Goal: Task Accomplishment & Management: Manage account settings

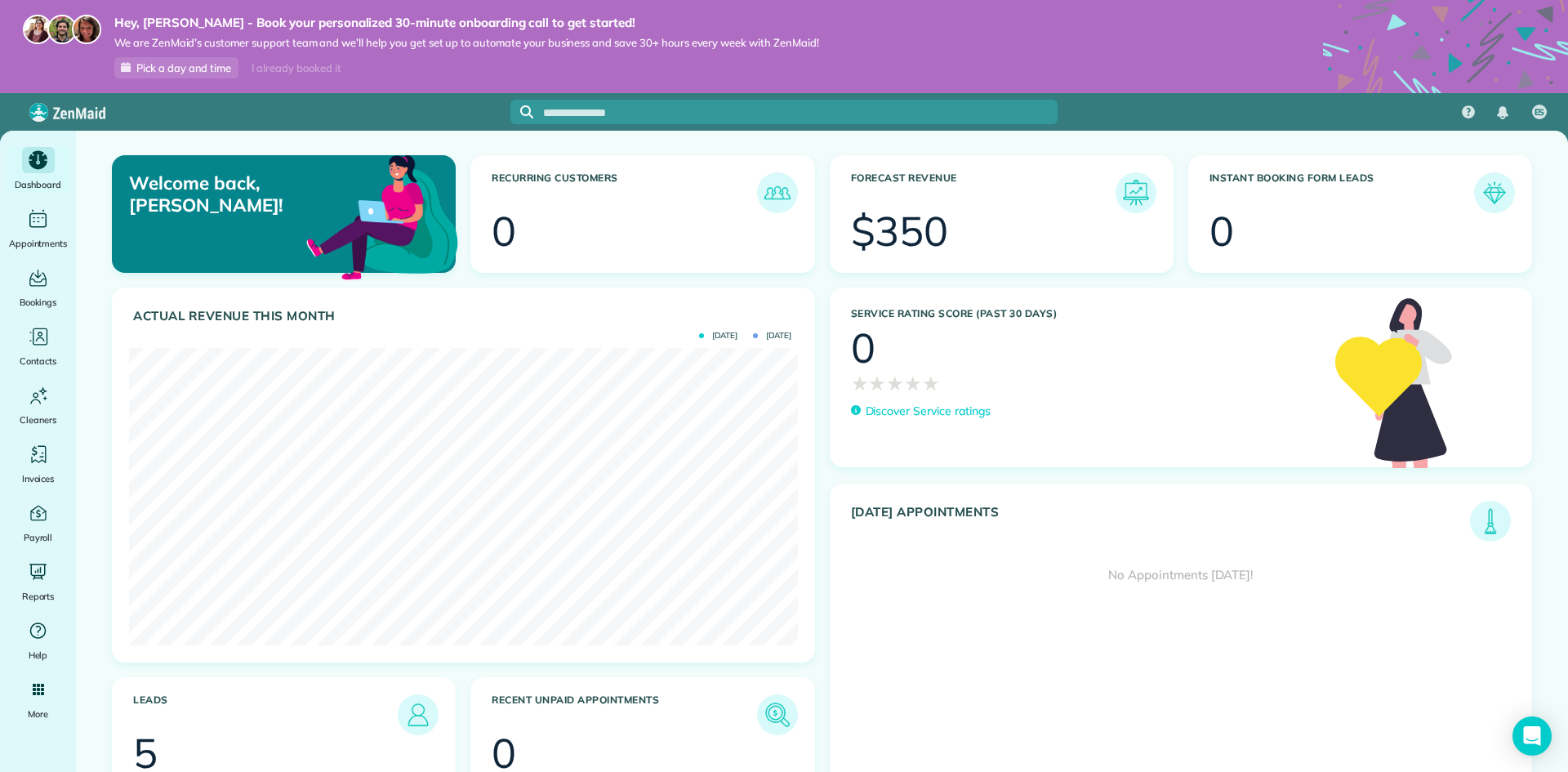
scroll to position [297, 668]
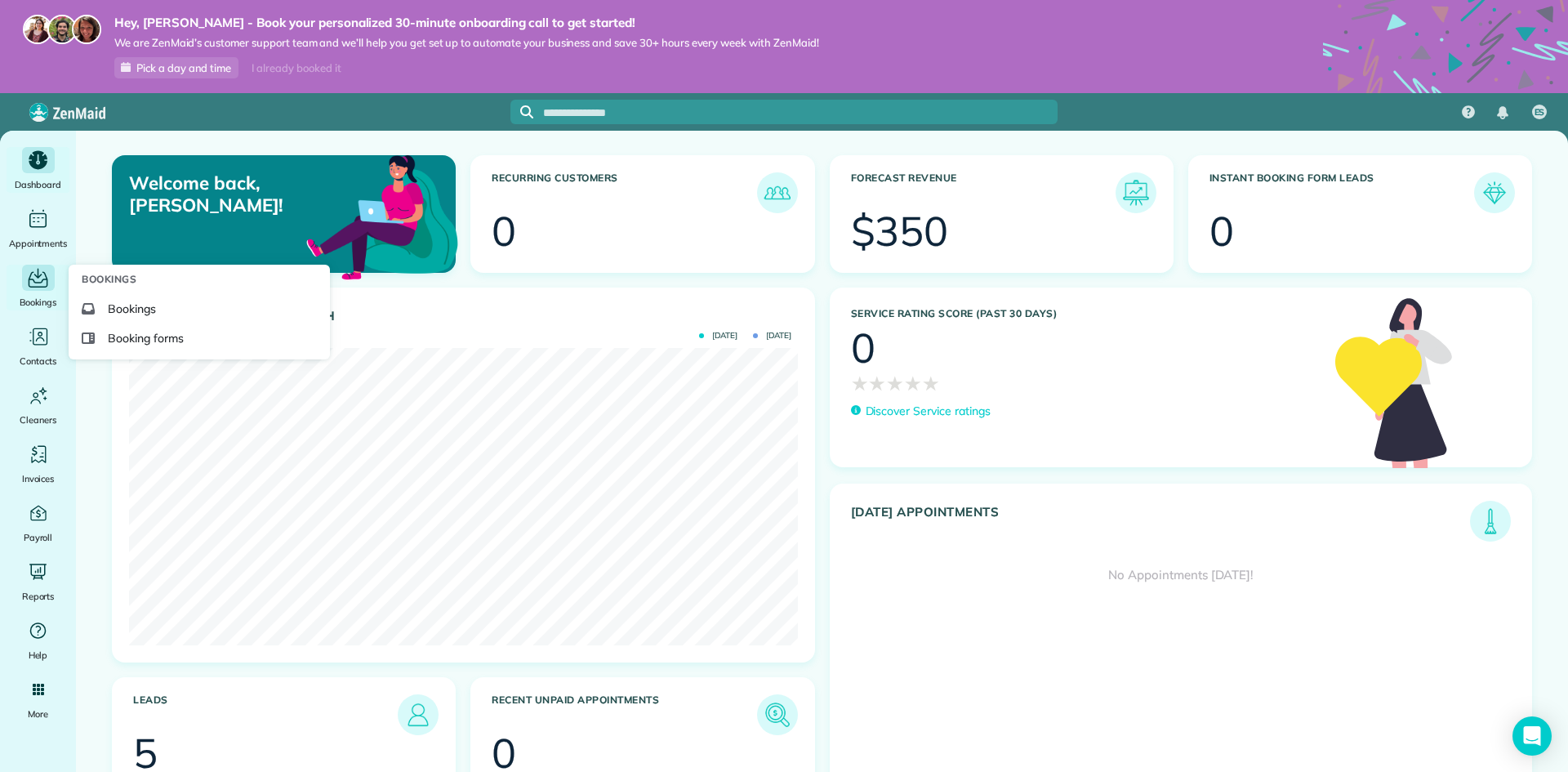
click at [39, 290] on icon "Main" at bounding box center [37, 278] width 25 height 24
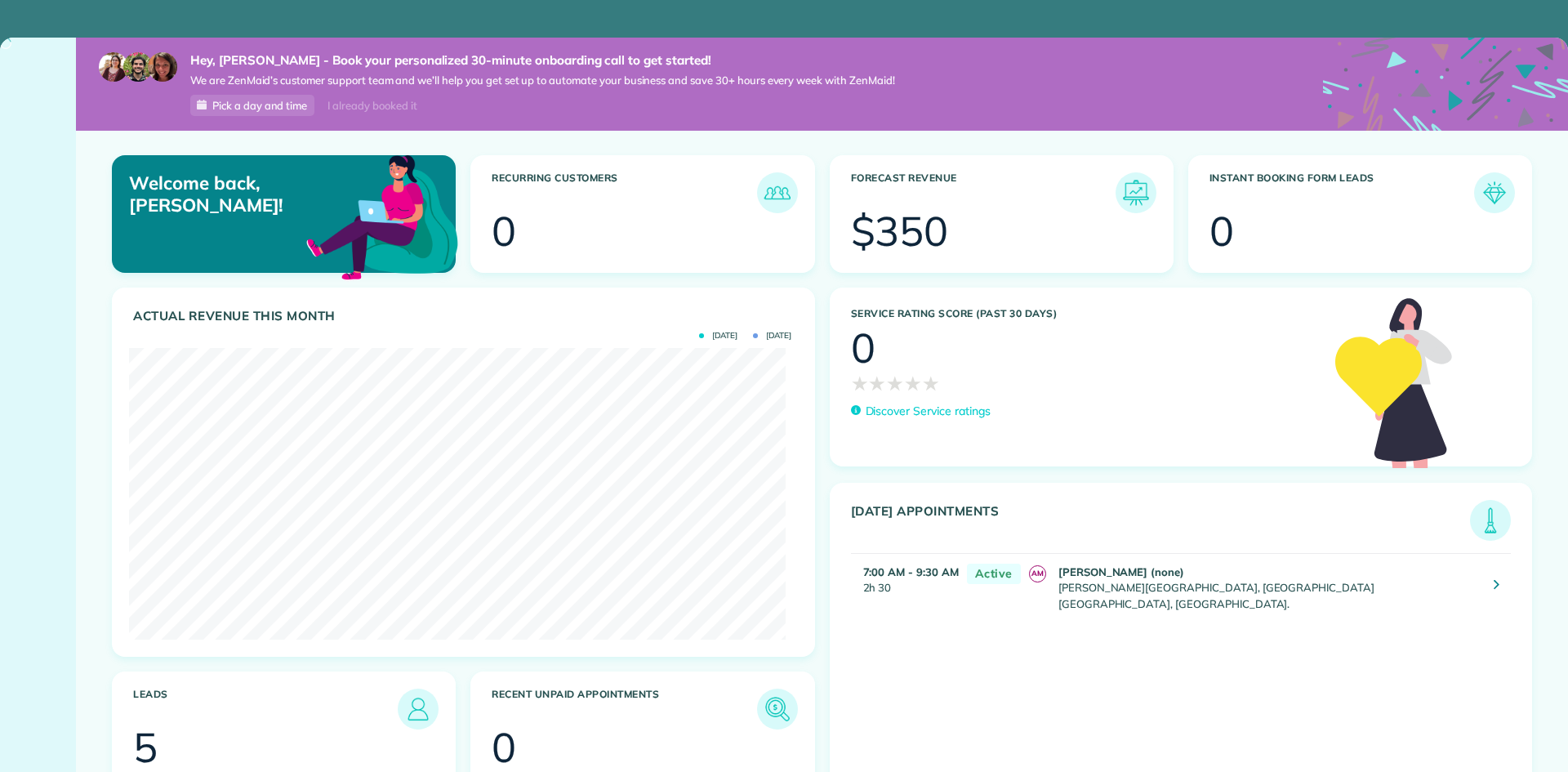
scroll to position [291, 655]
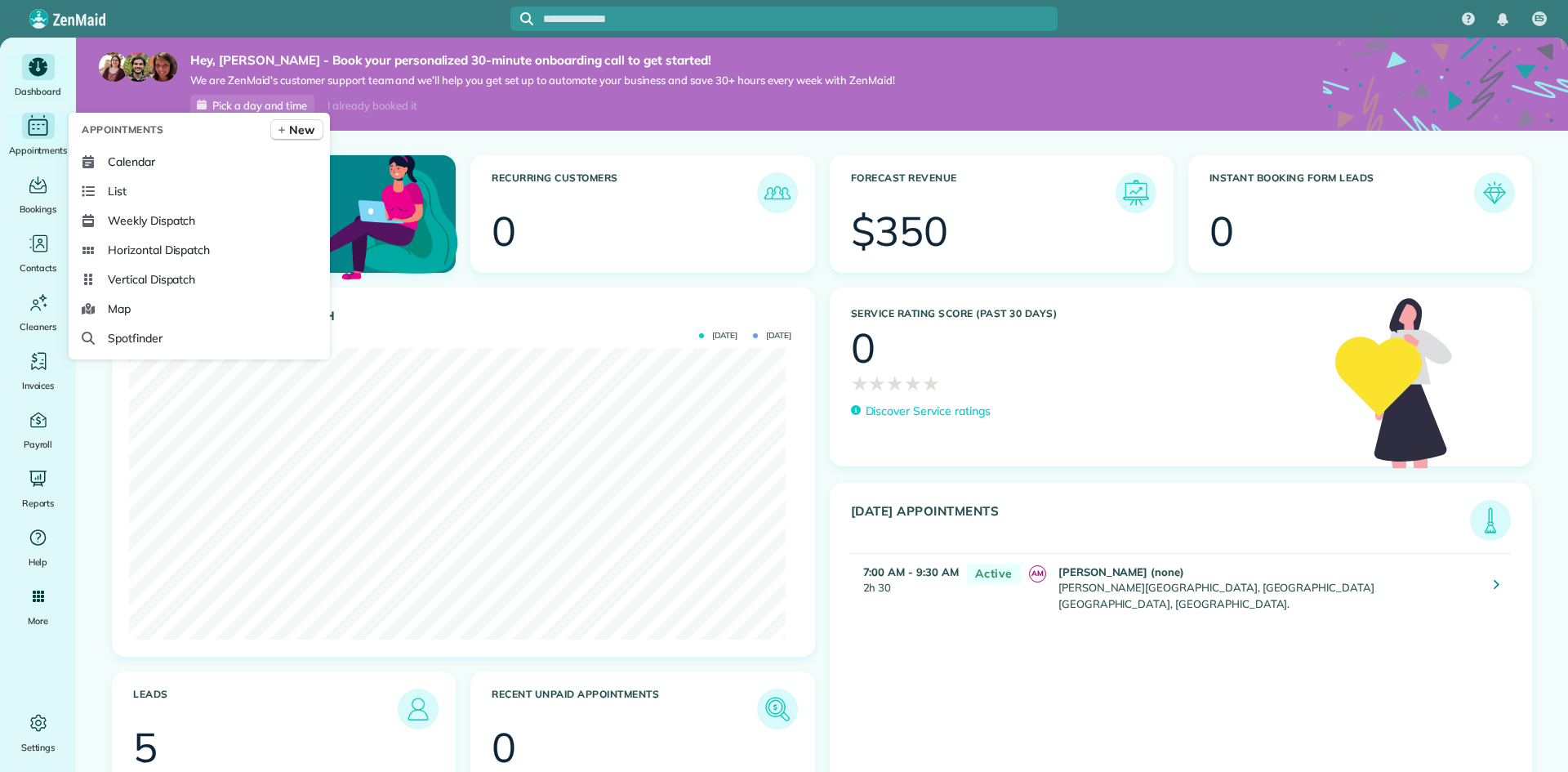
click at [35, 138] on div "Main" at bounding box center [38, 125] width 32 height 26
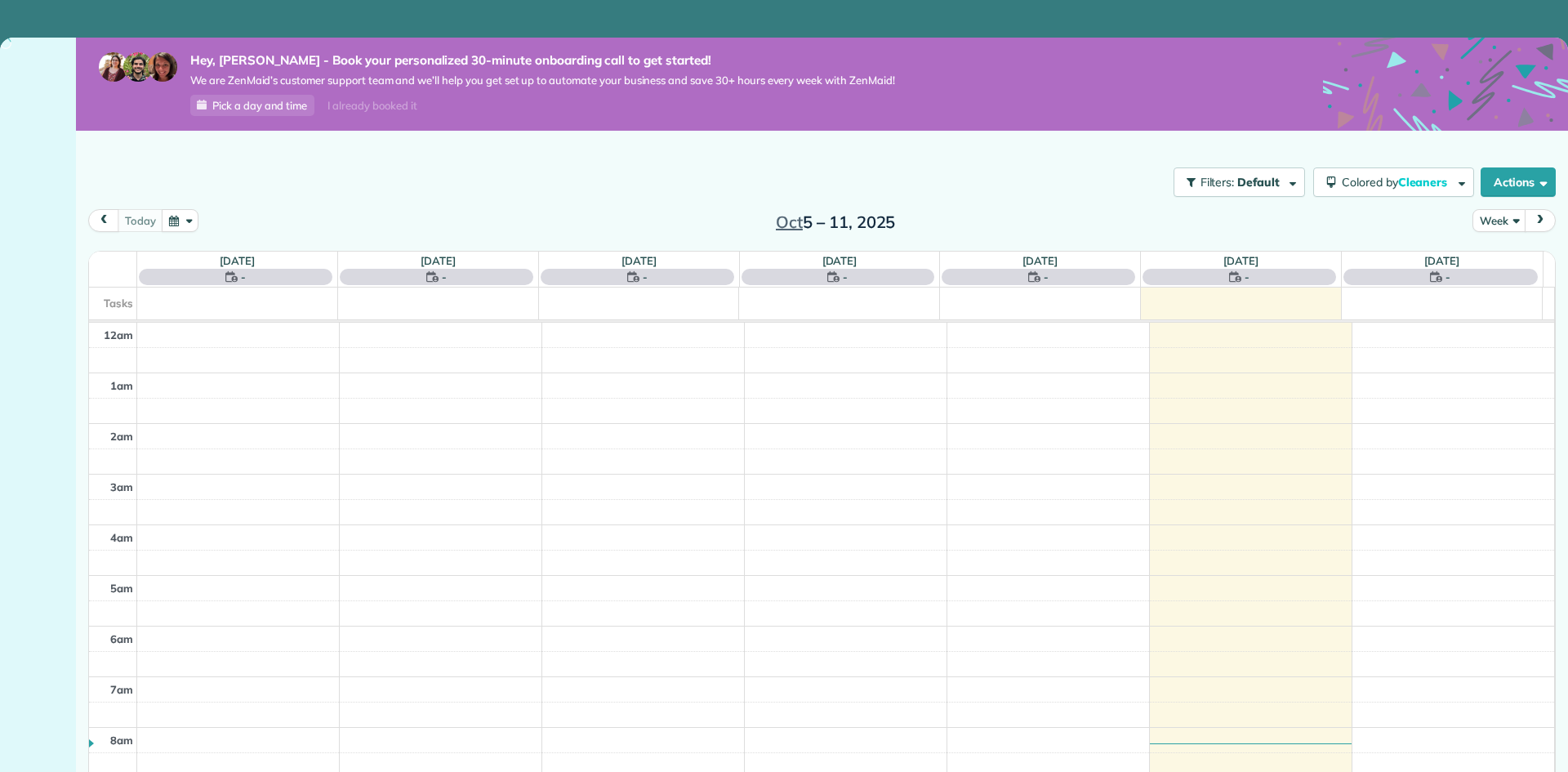
scroll to position [355, 0]
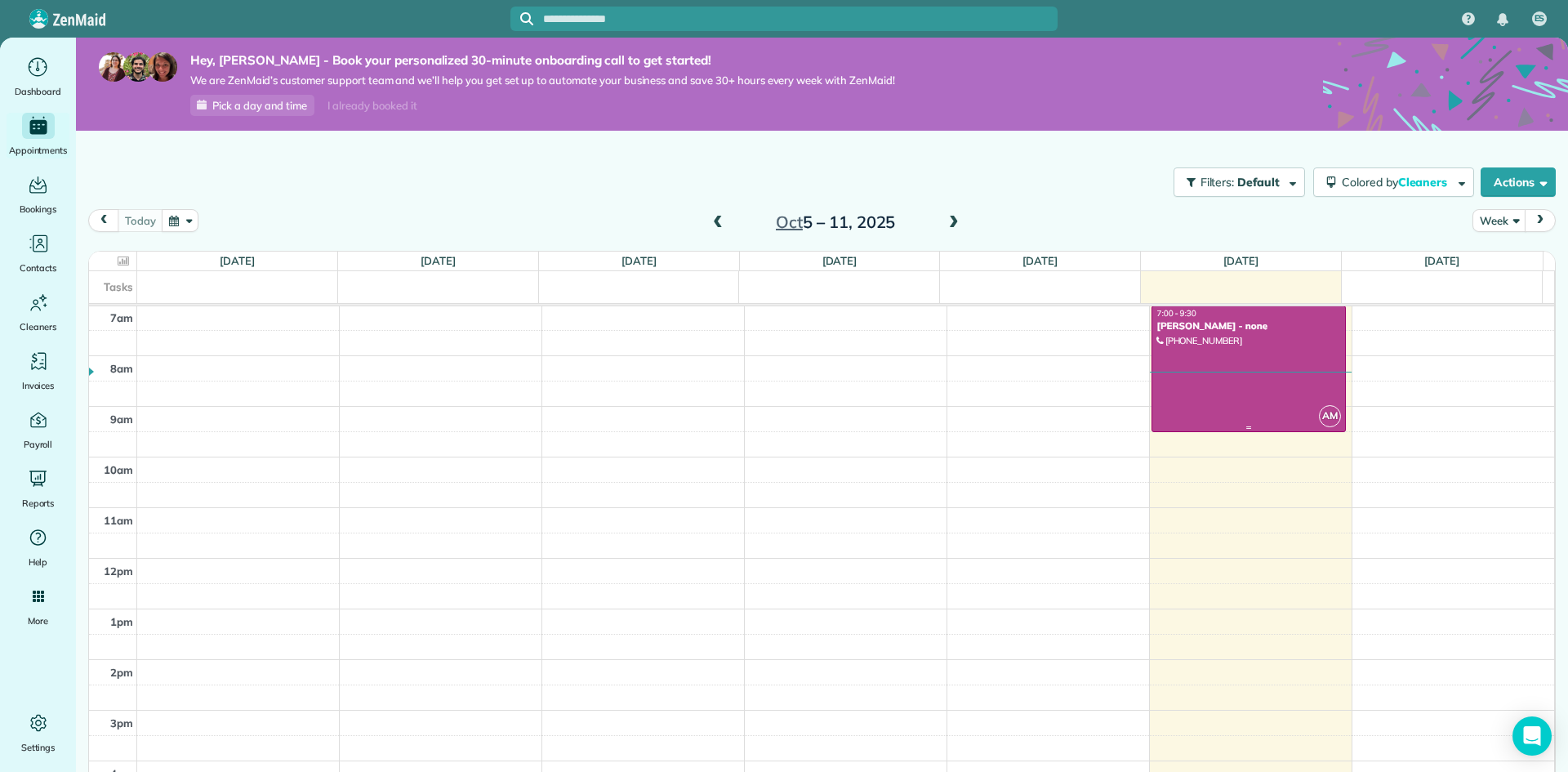
click at [1209, 384] on div at bounding box center [1249, 369] width 194 height 125
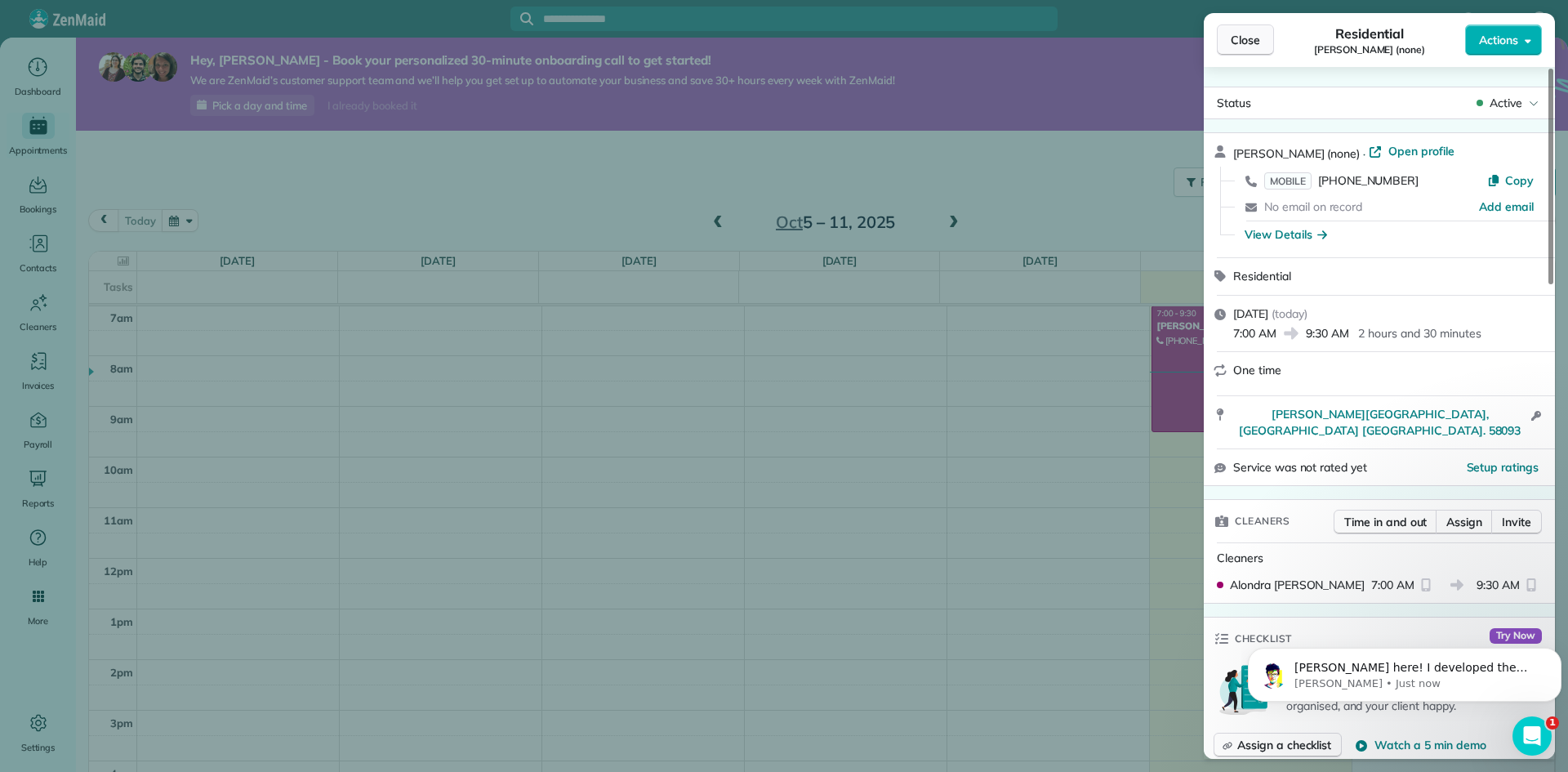
click at [1226, 44] on button "Close" at bounding box center [1245, 39] width 57 height 31
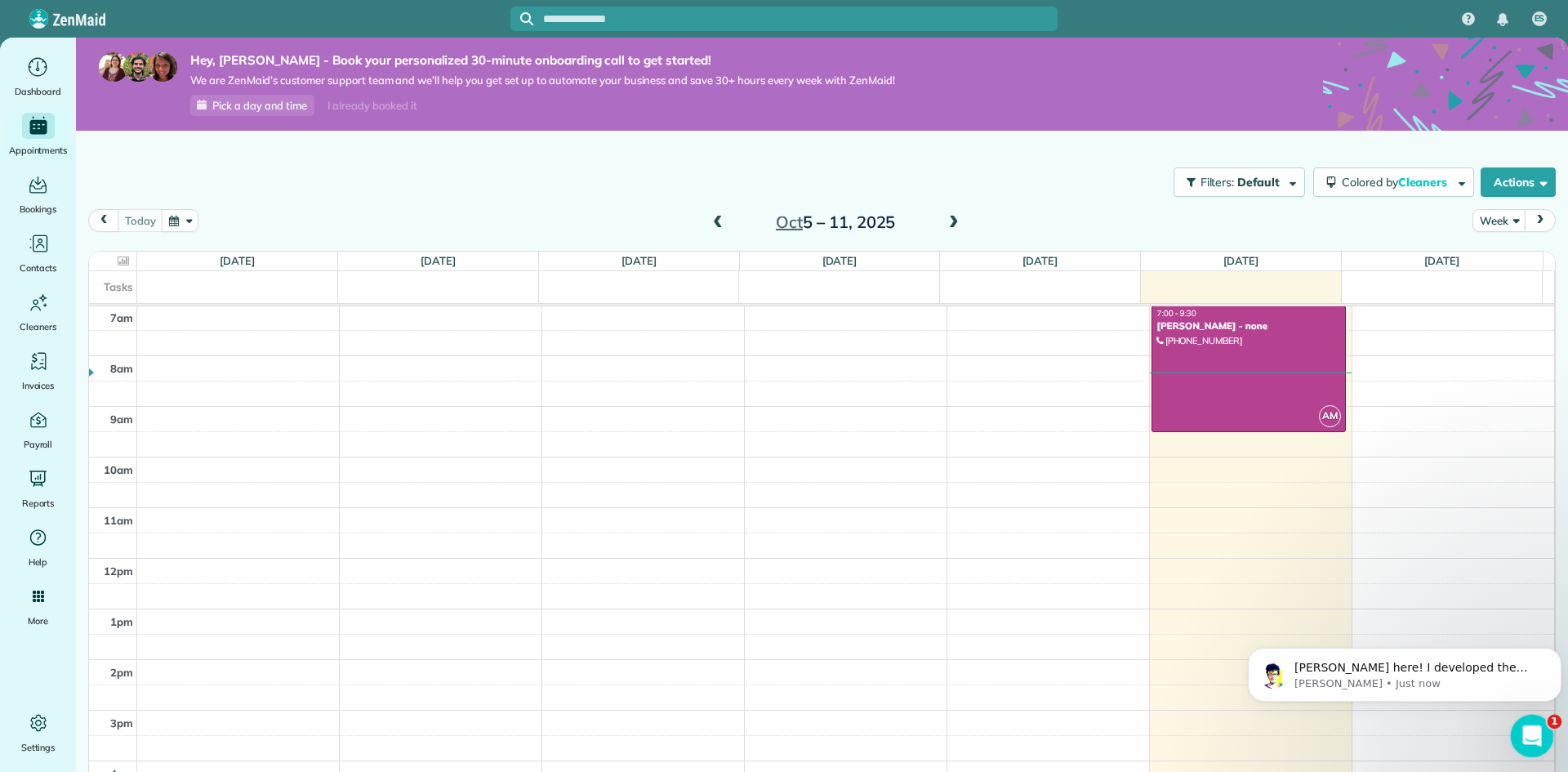
click at [1235, 679] on div "12am 1am 2am 3am 4am 5am 6am 7am 8am 9am 10am 11am 12pm 1pm 2pm 3pm 4pm 5pm 6pm…" at bounding box center [821, 558] width 1465 height 1215
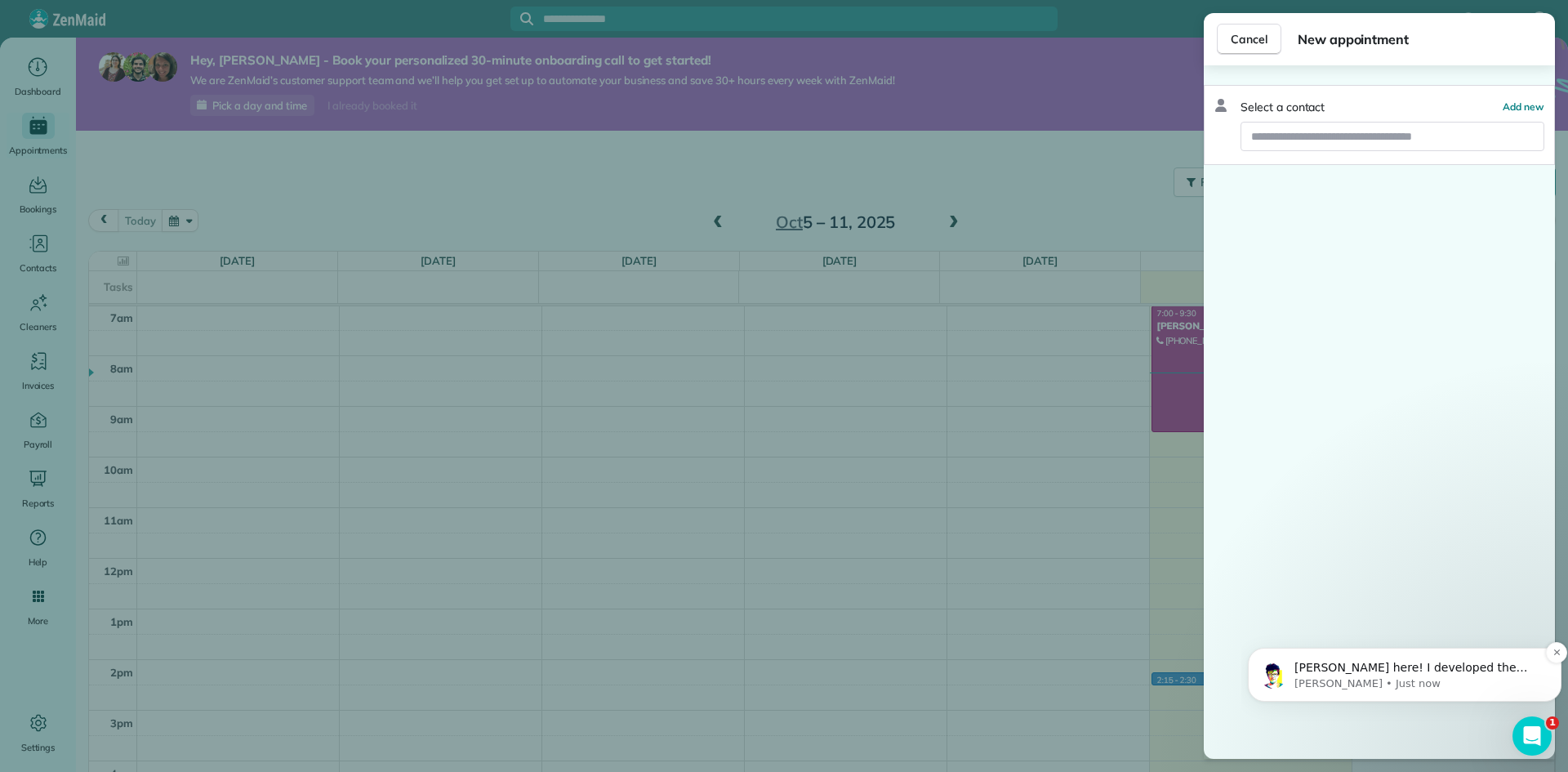
click at [1415, 677] on p "Alexandre • Just now" at bounding box center [1417, 684] width 246 height 15
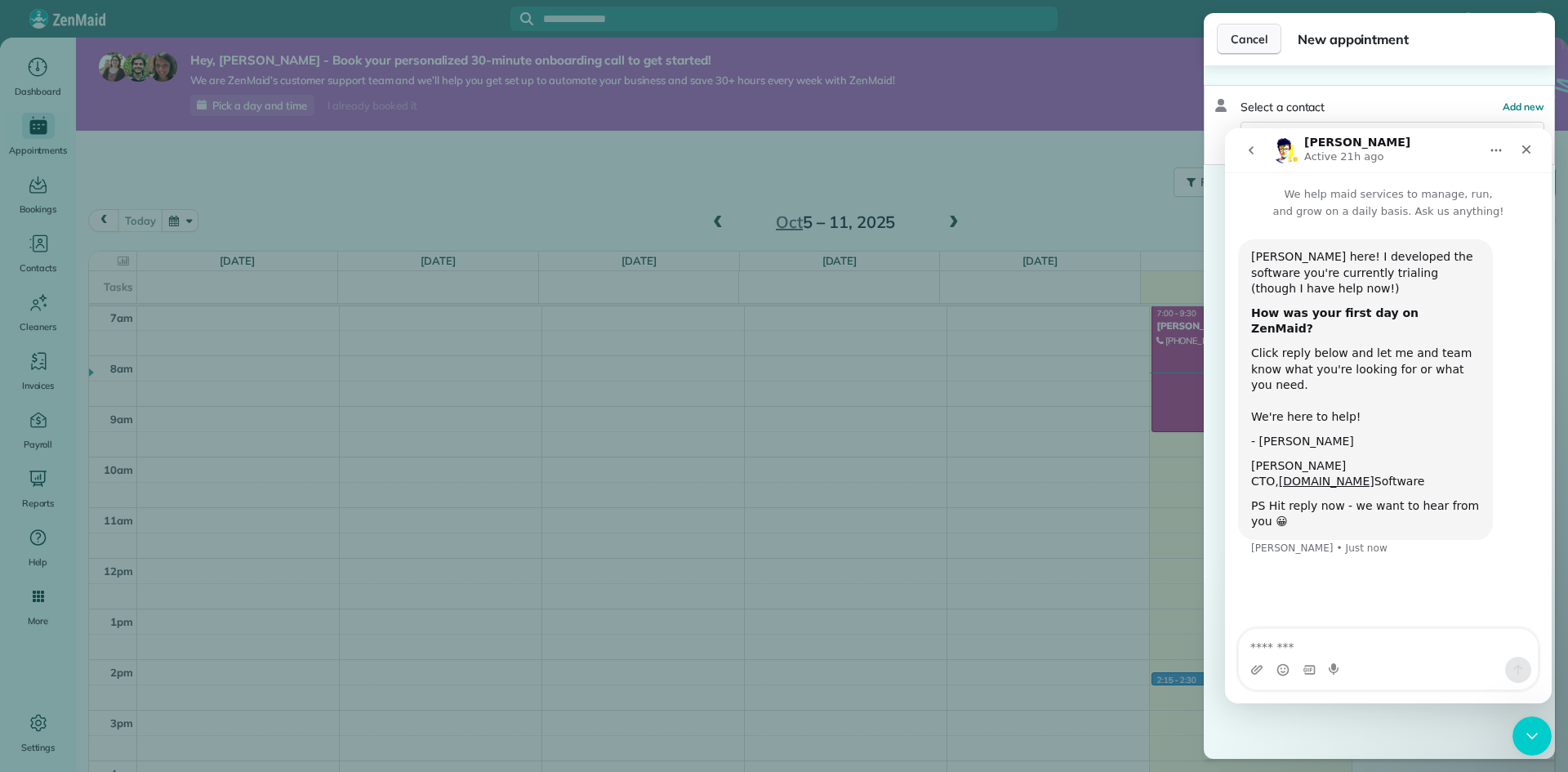
click at [1239, 44] on span "Cancel" at bounding box center [1249, 39] width 37 height 17
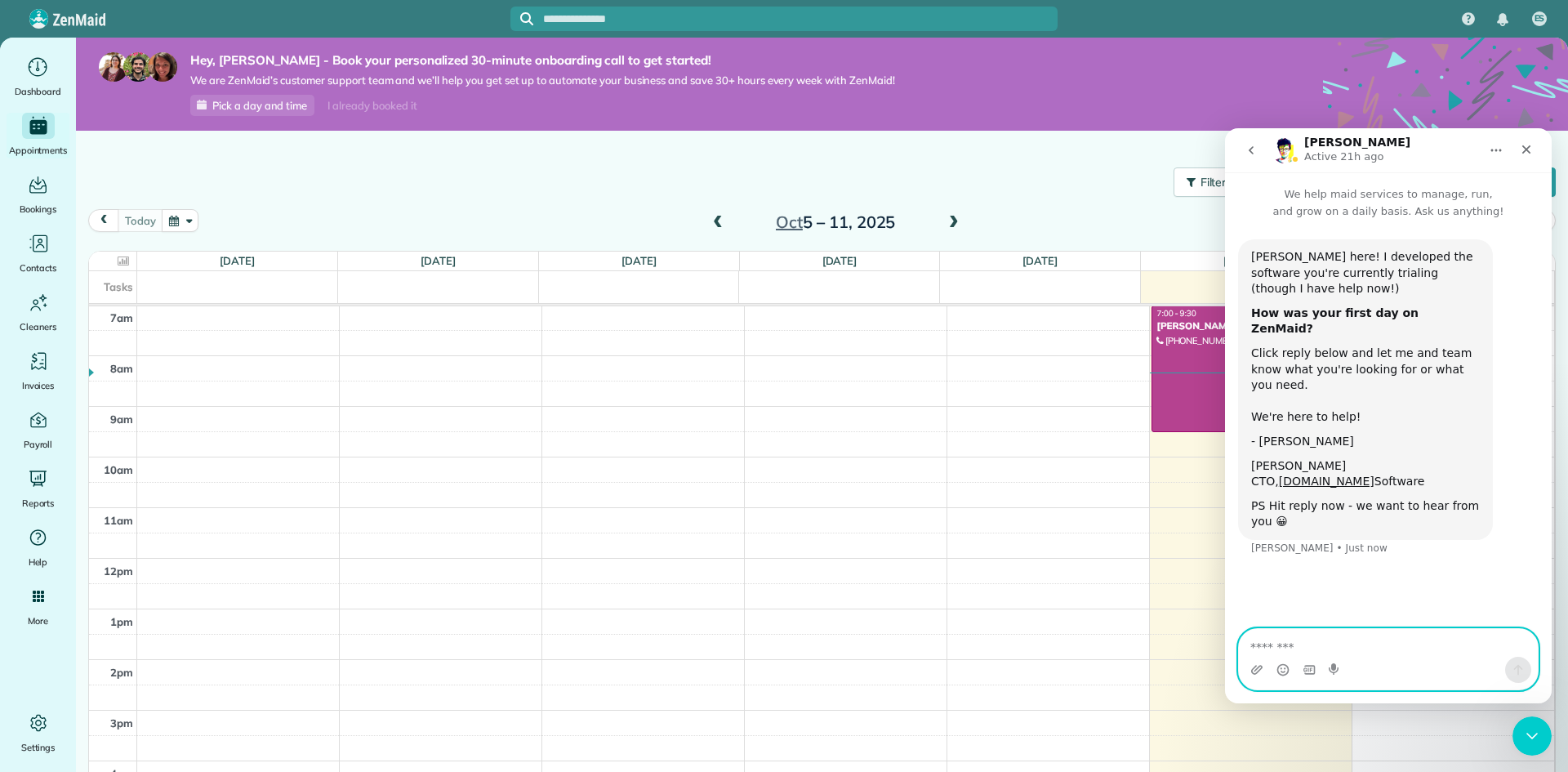
click at [1298, 651] on textarea "Message…" at bounding box center [1387, 642] width 299 height 27
type textarea "**********"
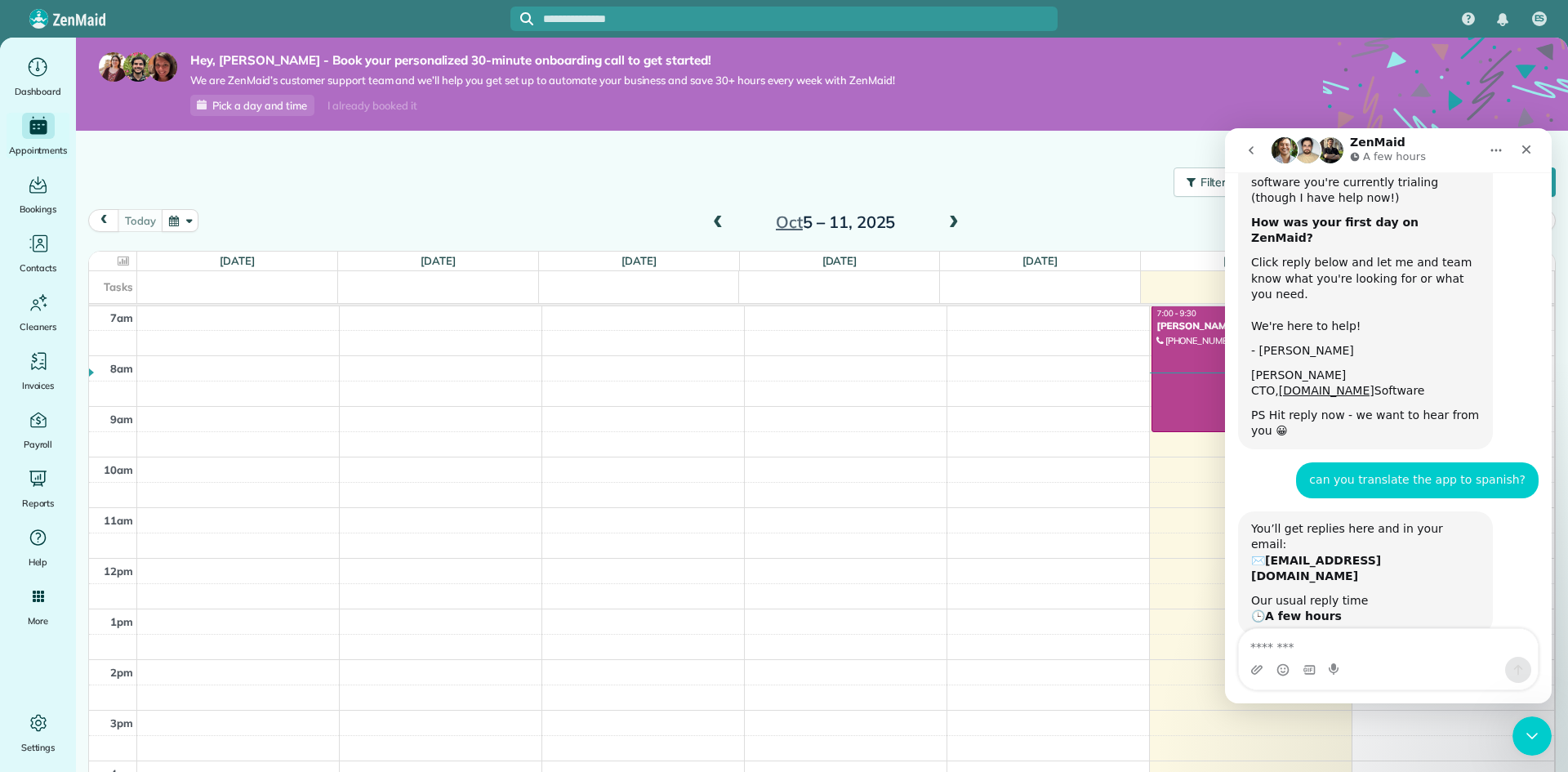
scroll to position [96, 0]
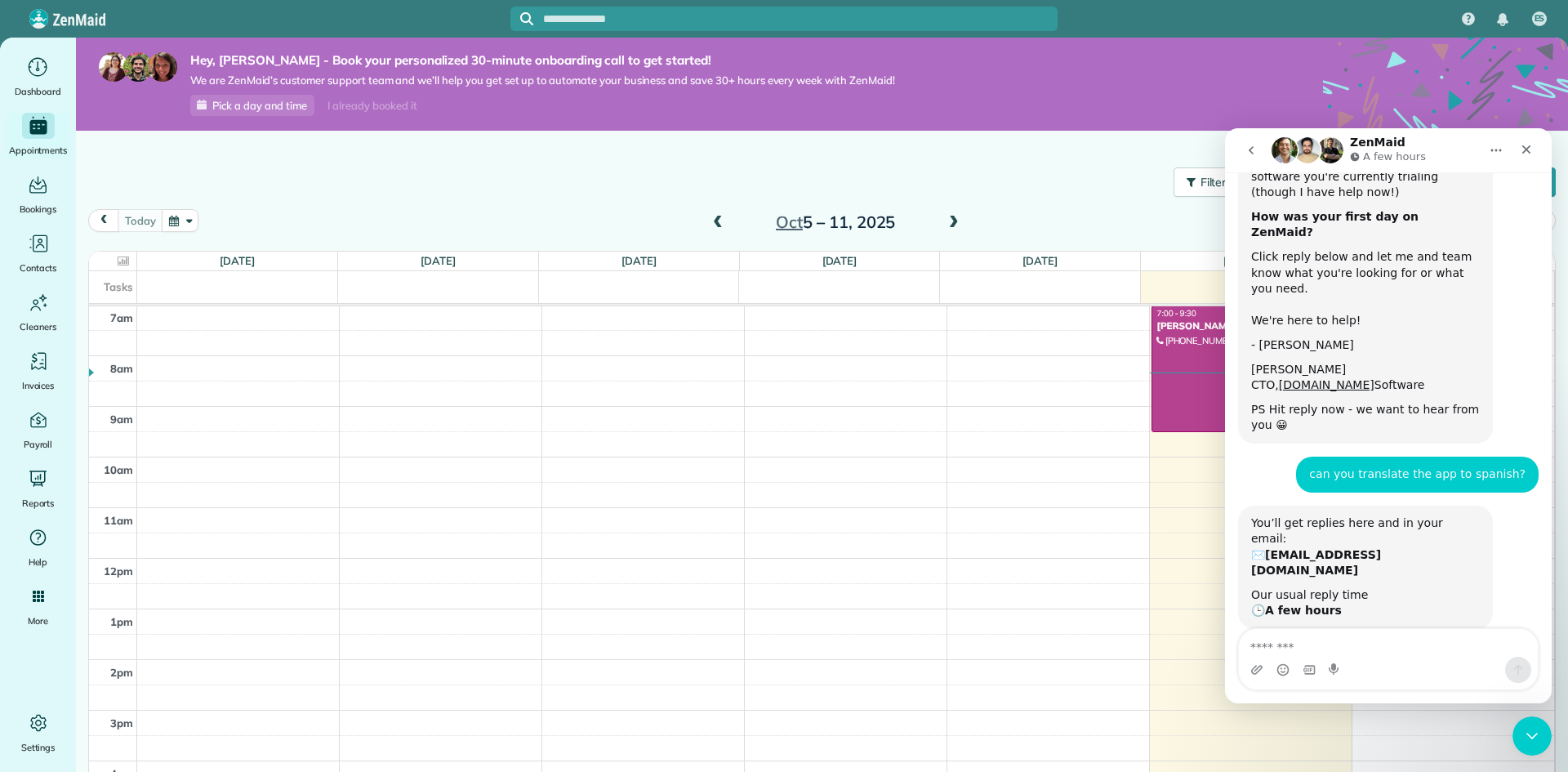
click at [1302, 632] on div "ZenBot • AI Agent • Just now" at bounding box center [1322, 637] width 141 height 10
drag, startPoint x: 1302, startPoint y: 552, endPoint x: 1054, endPoint y: 516, distance: 250.6
click at [1225, 516] on html "ZenMaid A few hours We help maid services to manage, run, and grow on a daily b…" at bounding box center [1388, 415] width 327 height 575
click at [1516, 319] on div "Alex here! I developed the software you're currently trialing (though I have he…" at bounding box center [1387, 299] width 300 height 314
click at [1526, 151] on icon "Close" at bounding box center [1526, 150] width 13 height 13
